Goal: Information Seeking & Learning: Learn about a topic

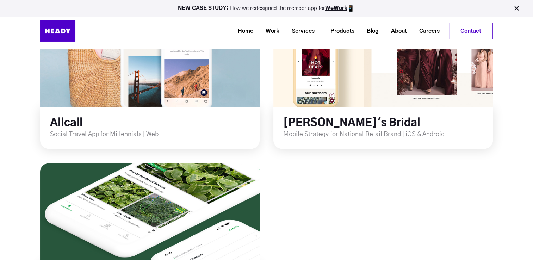
scroll to position [951, 0]
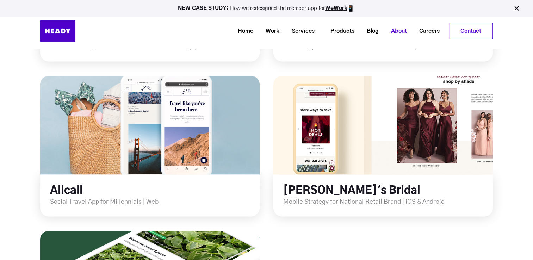
click at [390, 30] on link "About" at bounding box center [396, 31] width 28 height 13
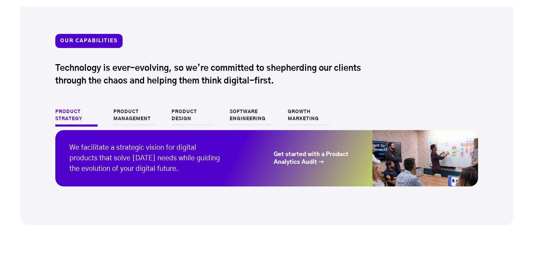
scroll to position [704, 0]
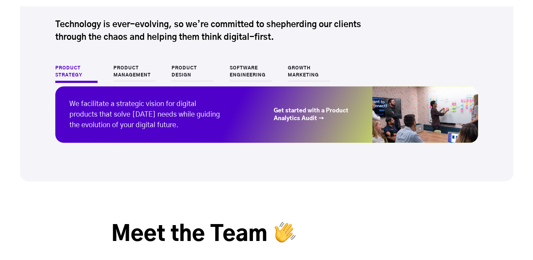
click at [244, 74] on link "Software Engineering" at bounding box center [251, 73] width 42 height 17
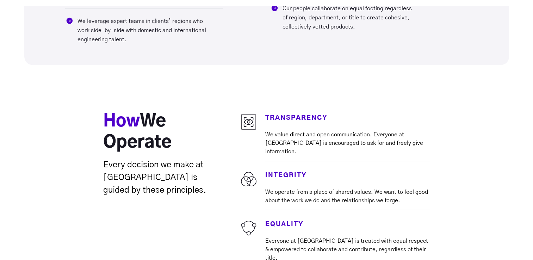
scroll to position [1726, 0]
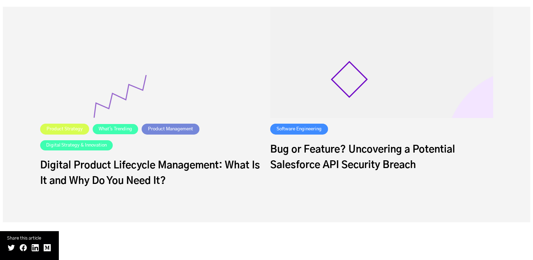
scroll to position [2290, 0]
